Goal: Information Seeking & Learning: Learn about a topic

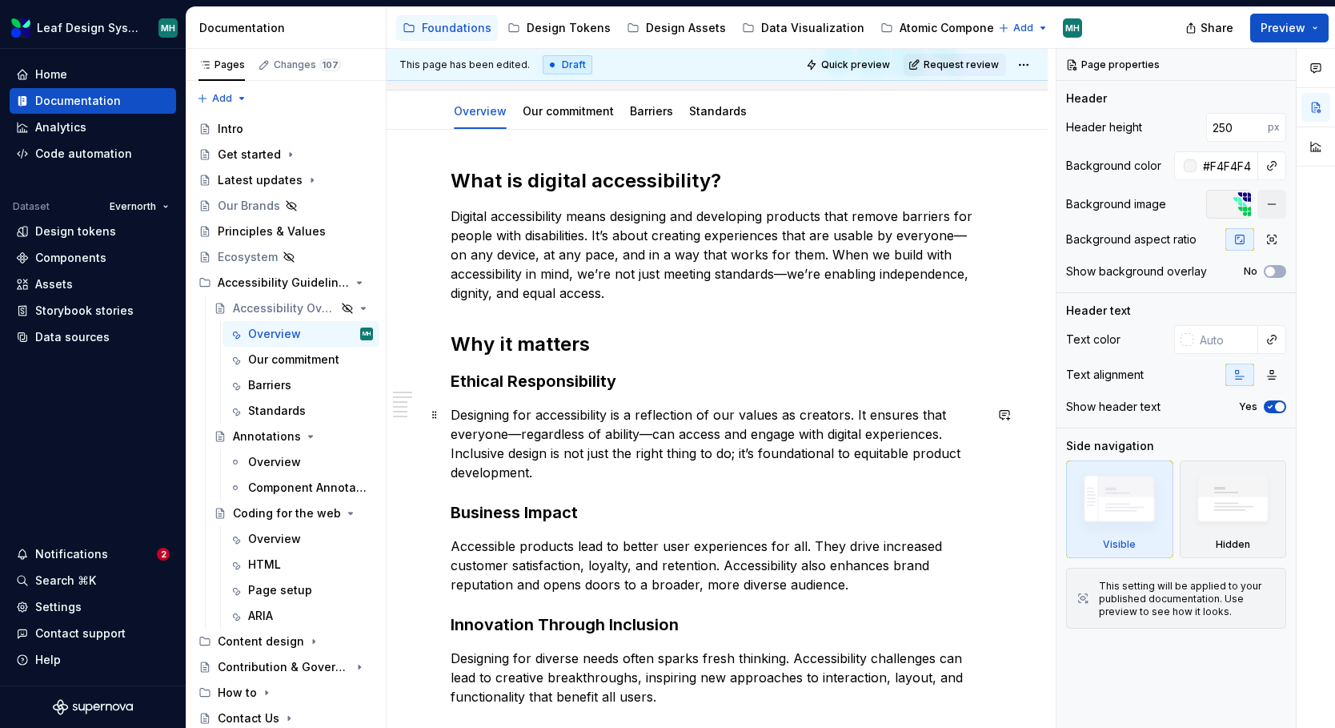
scroll to position [15, 0]
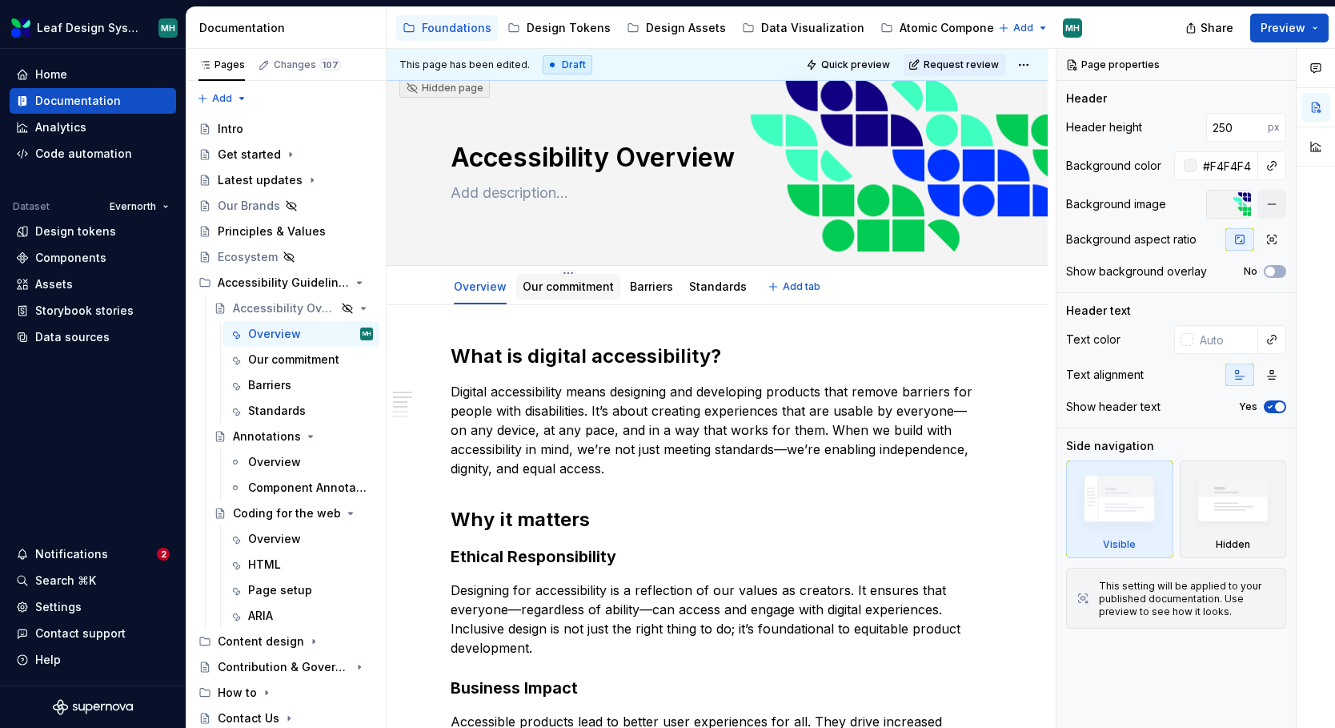
click at [556, 281] on link "Our commitment" at bounding box center [568, 286] width 91 height 14
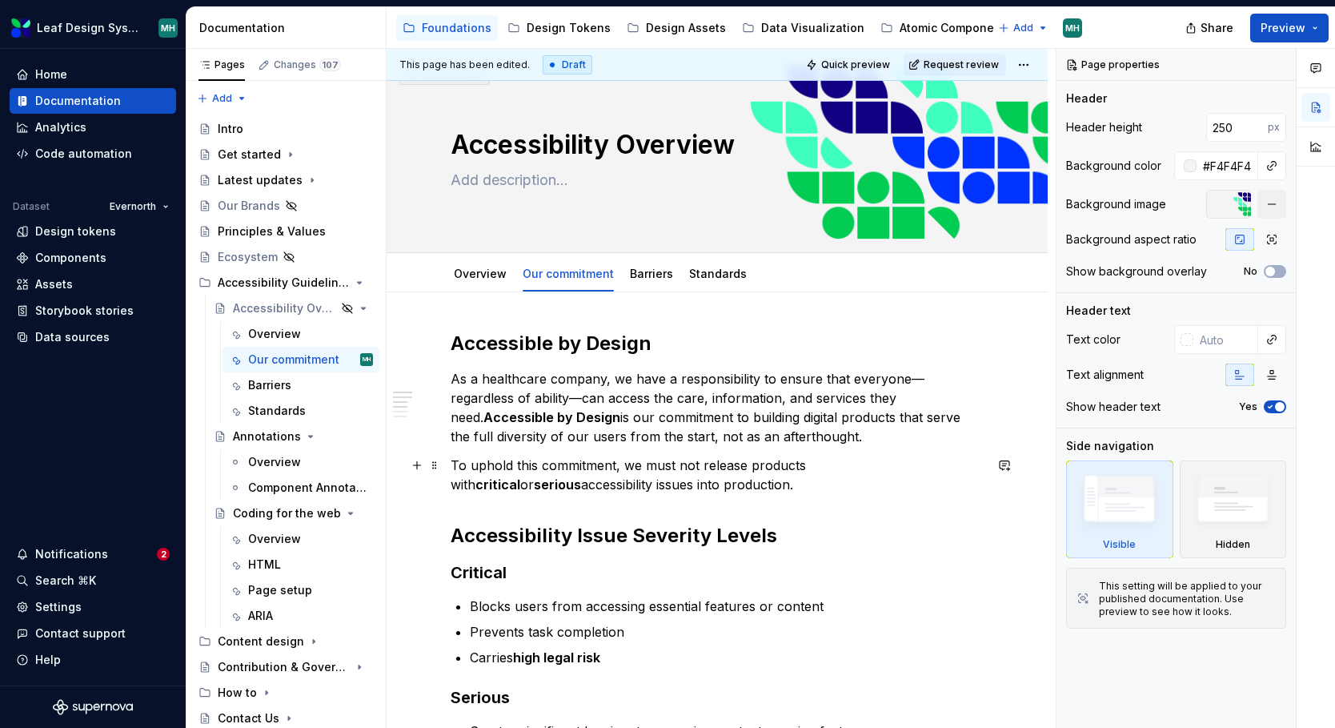
scroll to position [26, 0]
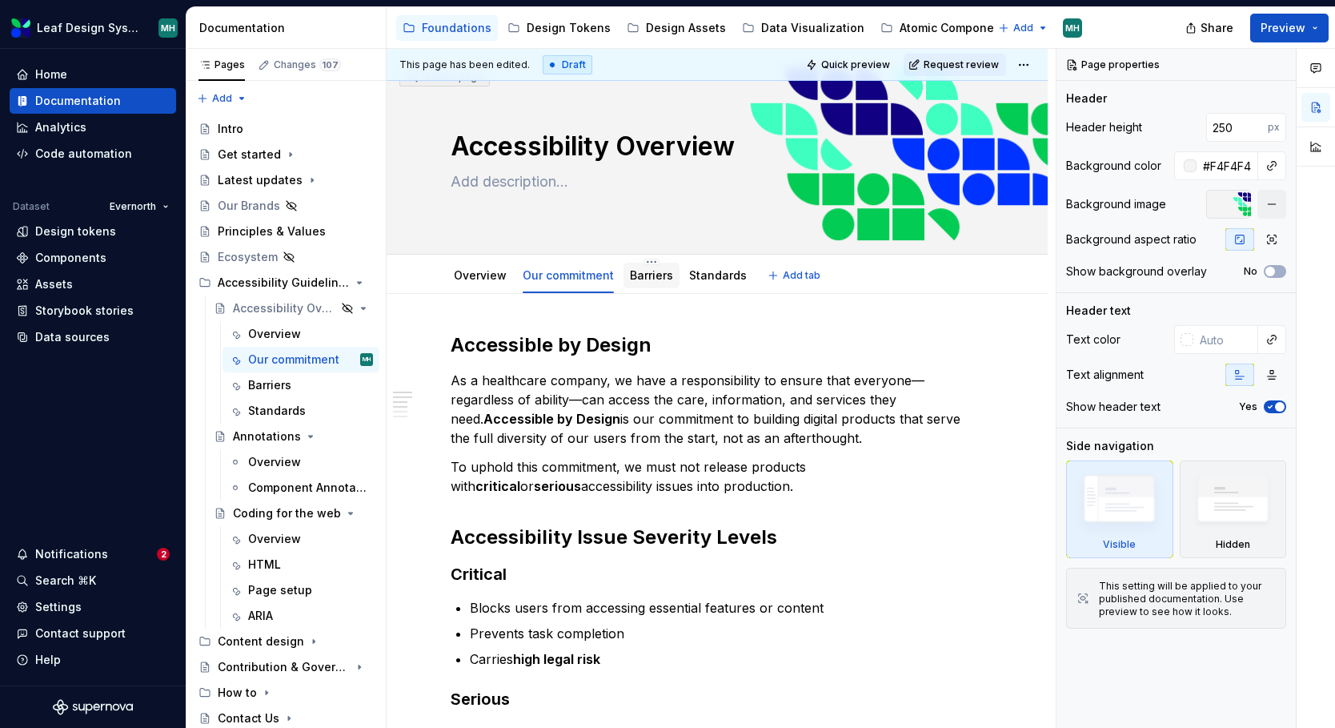
click at [663, 275] on link "Barriers" at bounding box center [651, 275] width 43 height 14
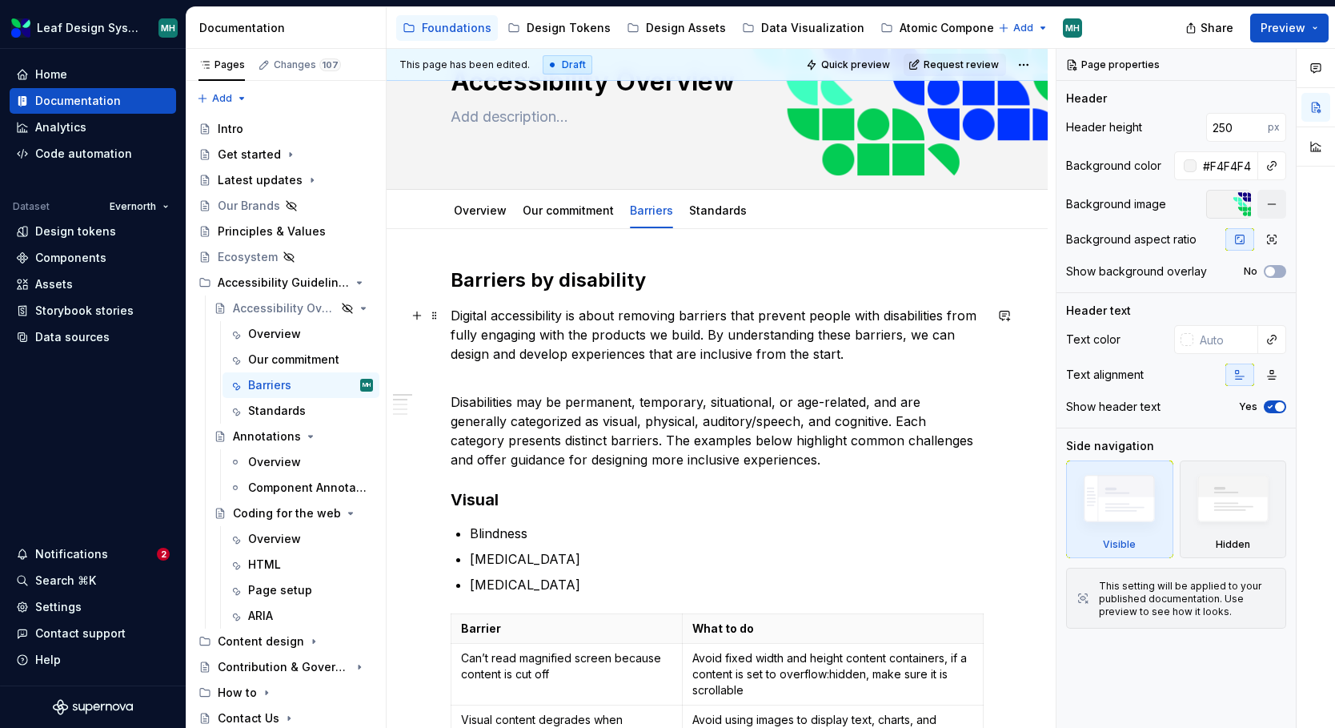
scroll to position [83, 0]
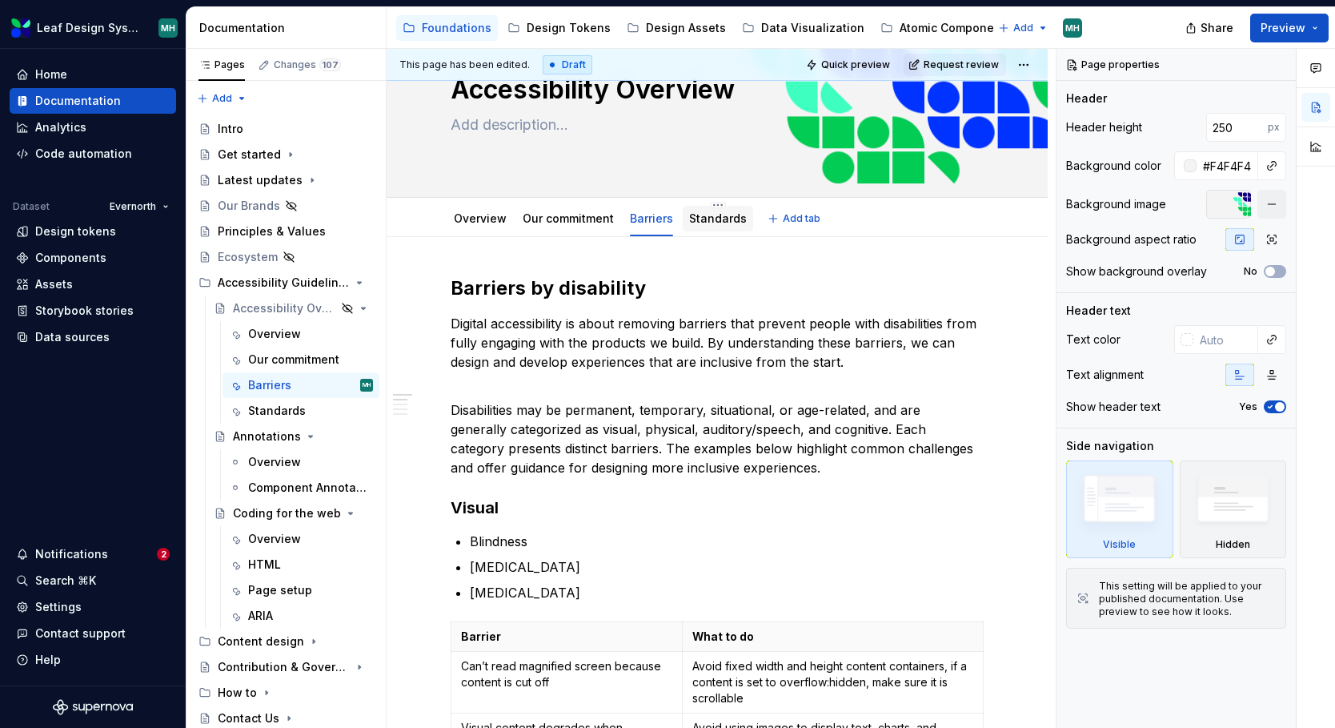
click at [713, 216] on link "Standards" at bounding box center [718, 218] width 58 height 14
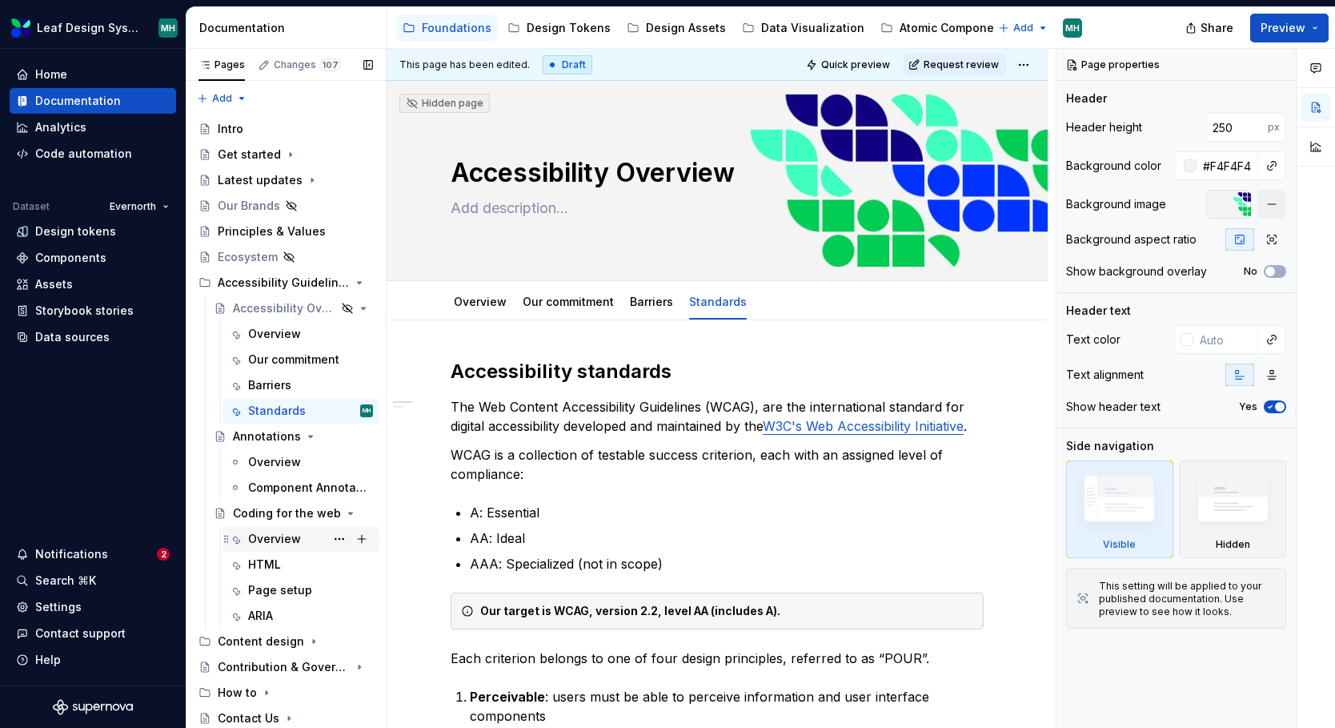
click at [267, 536] on div "Overview" at bounding box center [274, 539] width 53 height 16
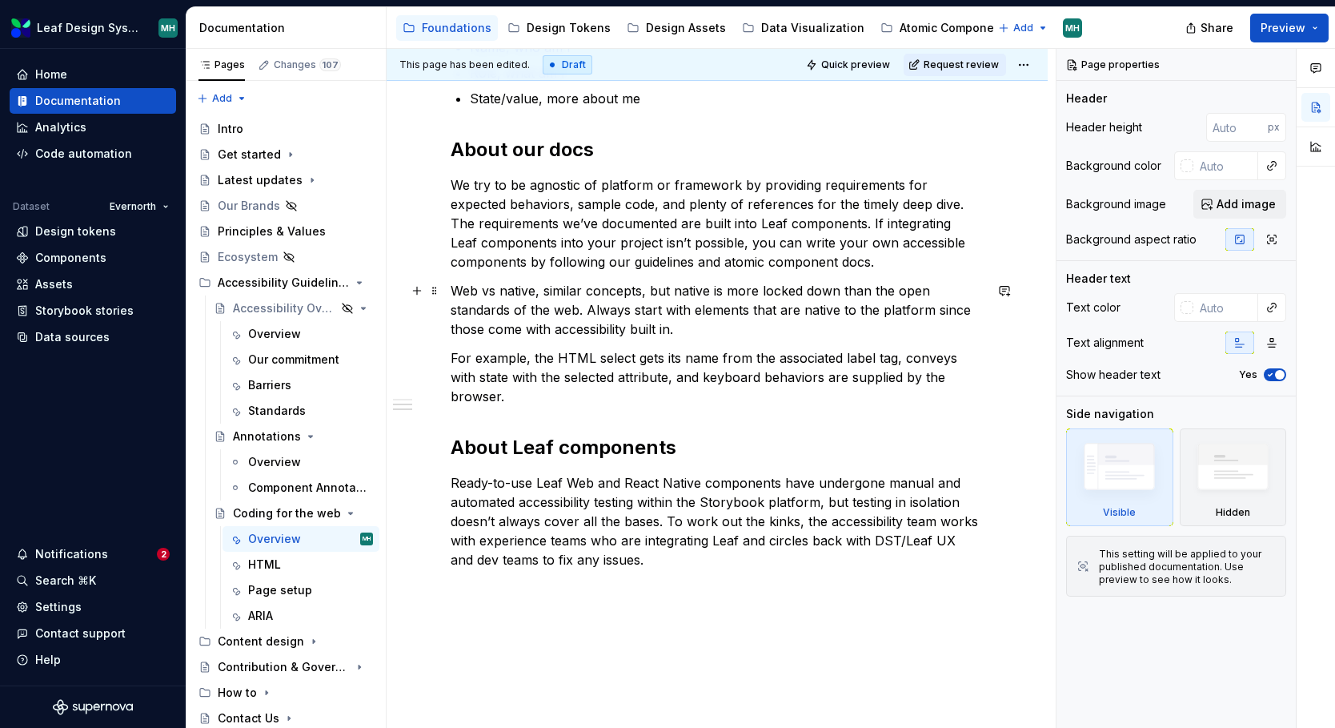
scroll to position [375, 0]
click at [283, 568] on div "HTML" at bounding box center [310, 564] width 125 height 22
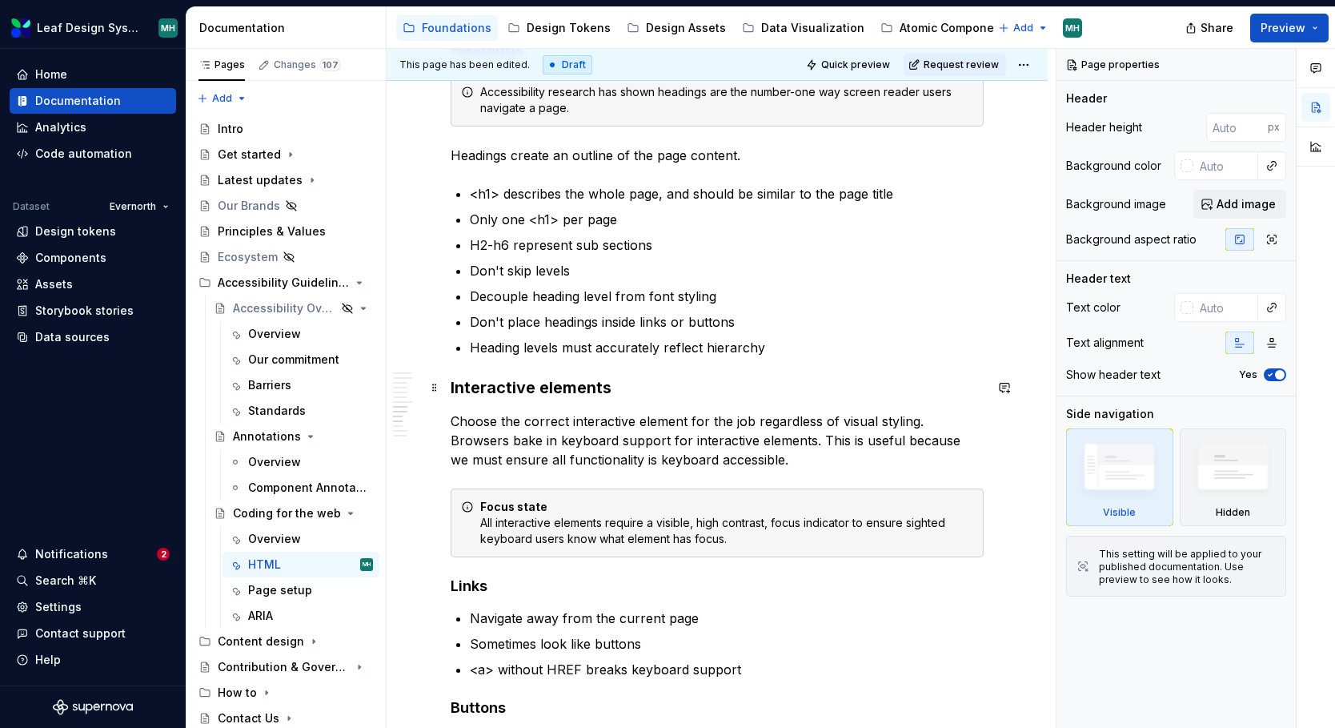
scroll to position [1169, 0]
type textarea "*"
click at [700, 351] on p "Heading levels must accurately reflect hierarchy" at bounding box center [727, 346] width 514 height 19
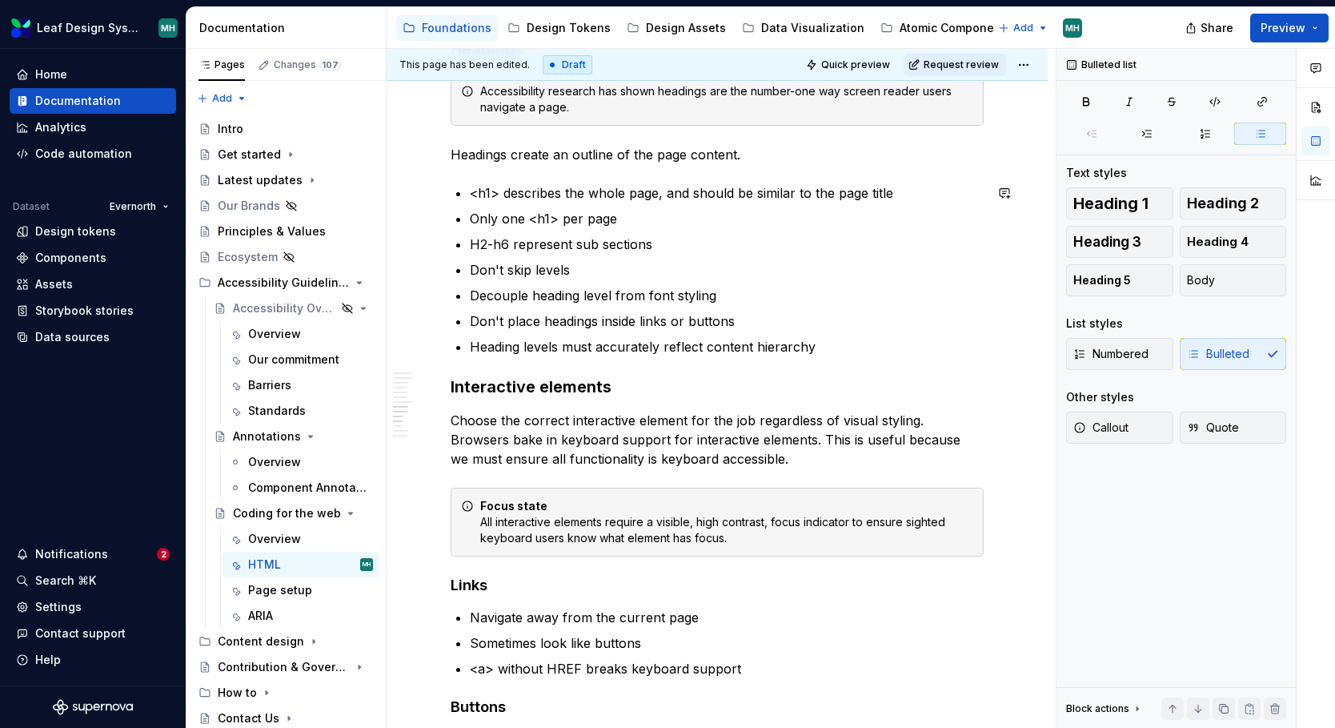
click at [894, 359] on div "HTML, the accessibility API The HTML standard allows browser companies to rende…" at bounding box center [717, 450] width 533 height 2606
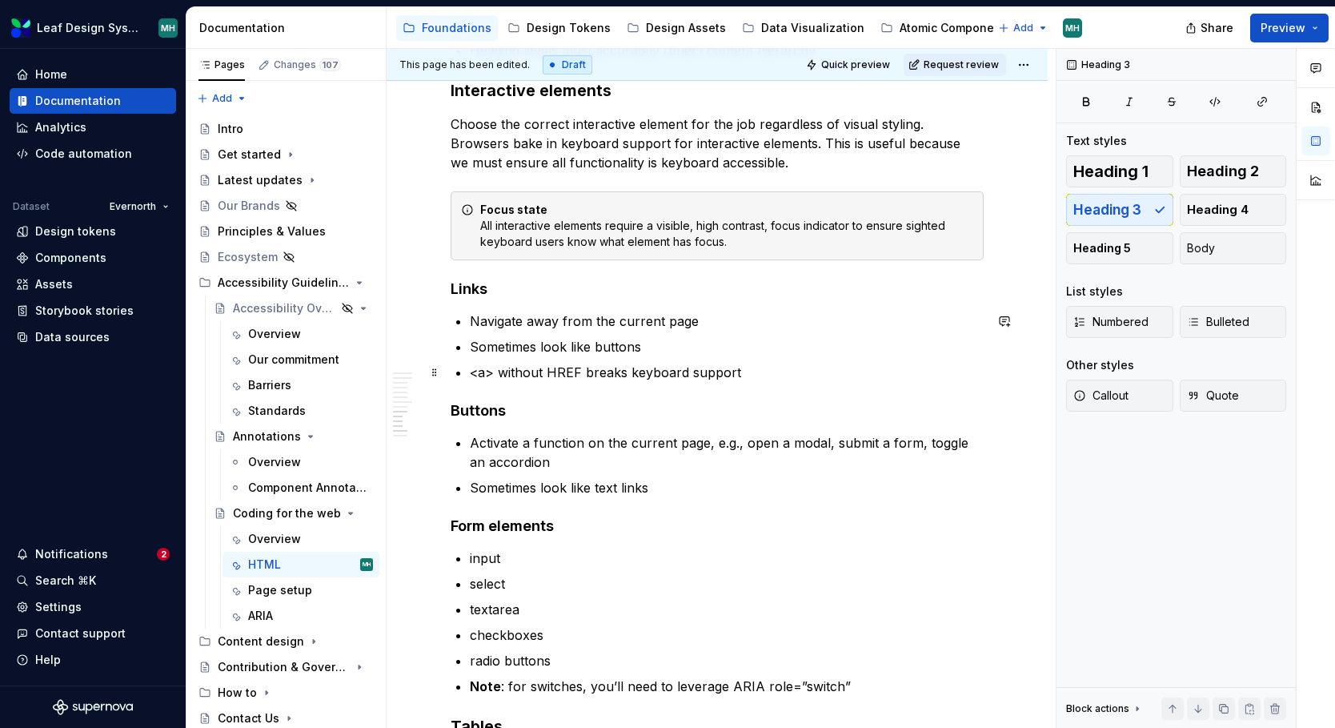
scroll to position [1453, 0]
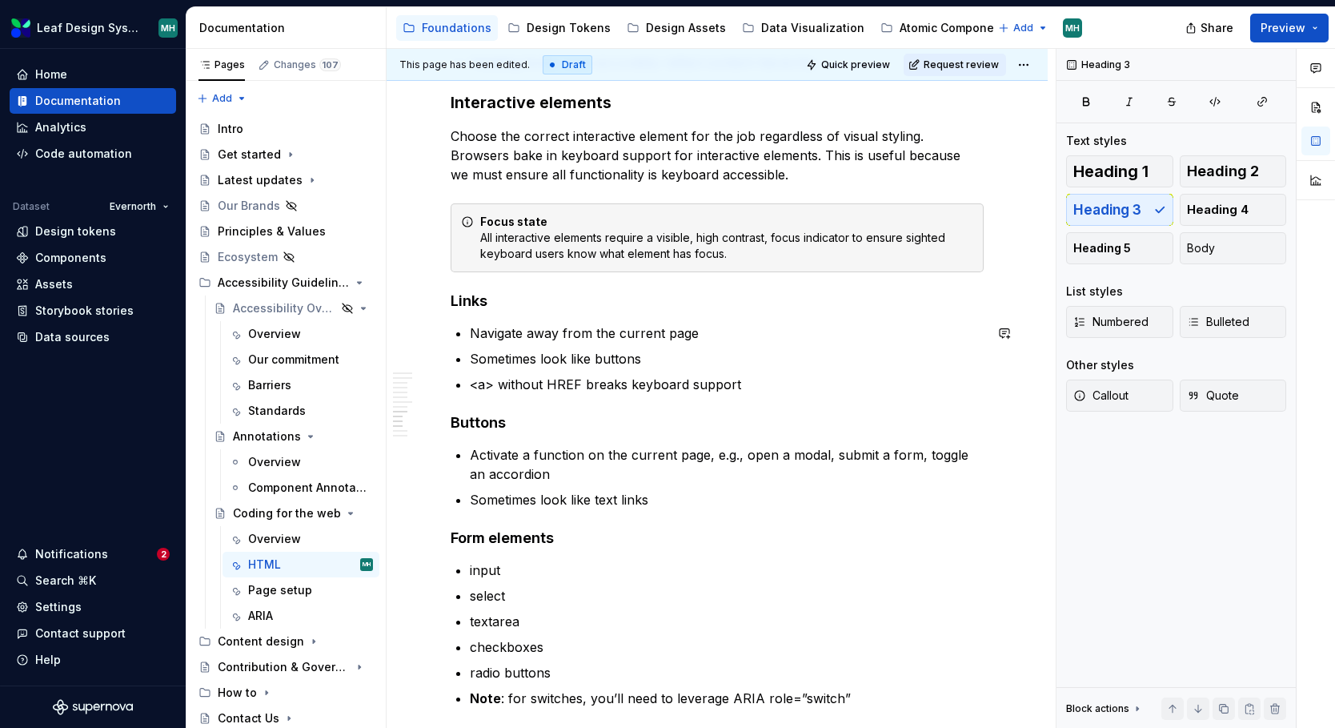
type textarea "*"
